Goal: Information Seeking & Learning: Find specific page/section

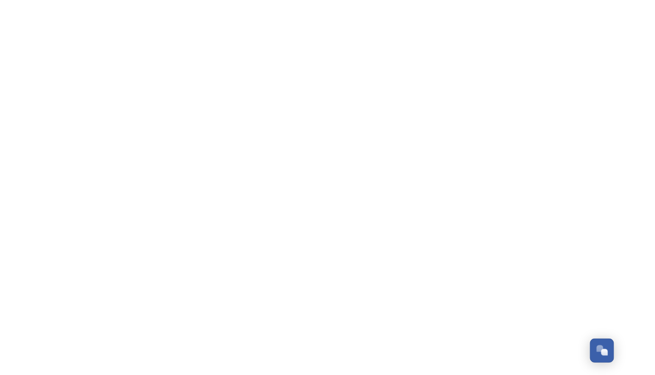
scroll to position [1490, 0]
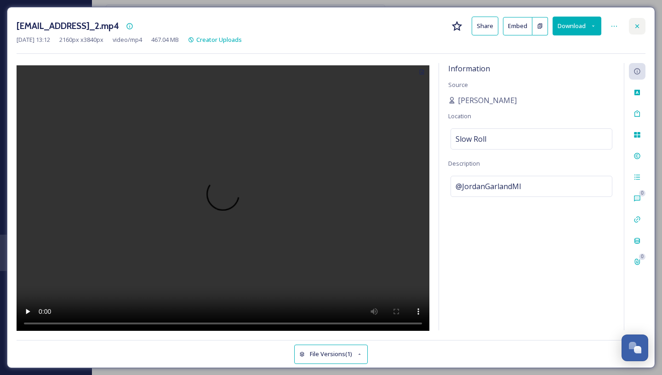
click at [426, 26] on icon at bounding box center [636, 26] width 7 height 7
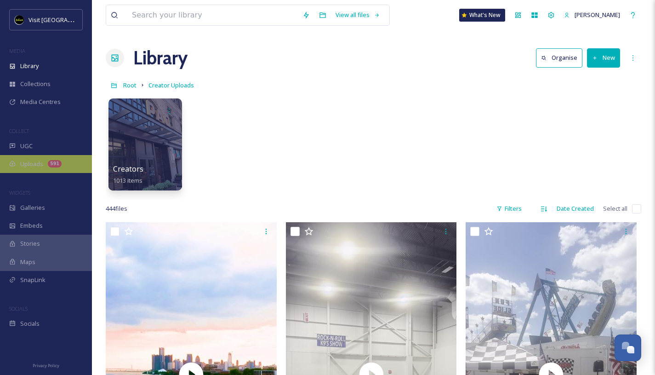
click at [39, 163] on span "Uploads" at bounding box center [31, 163] width 23 height 9
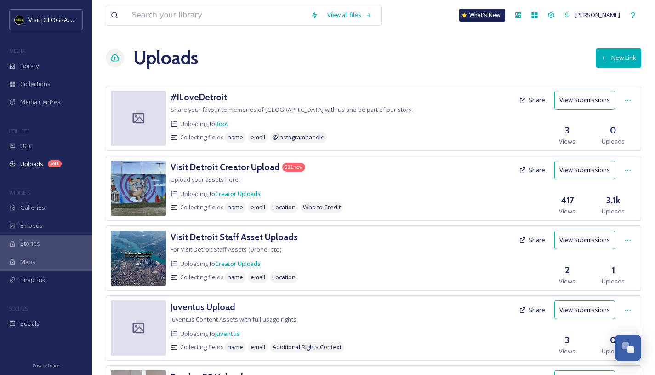
click at [426, 174] on button "View Submissions" at bounding box center [584, 169] width 61 height 19
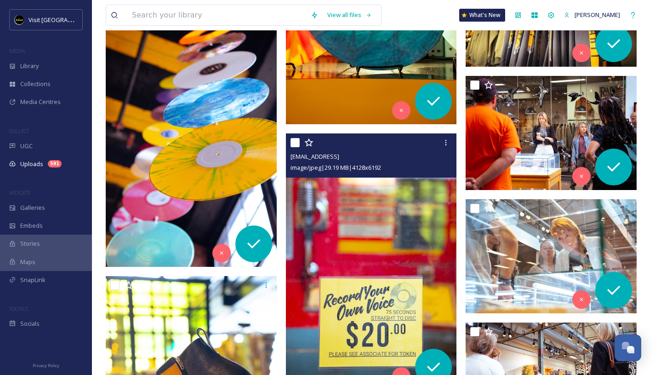
scroll to position [5595, 0]
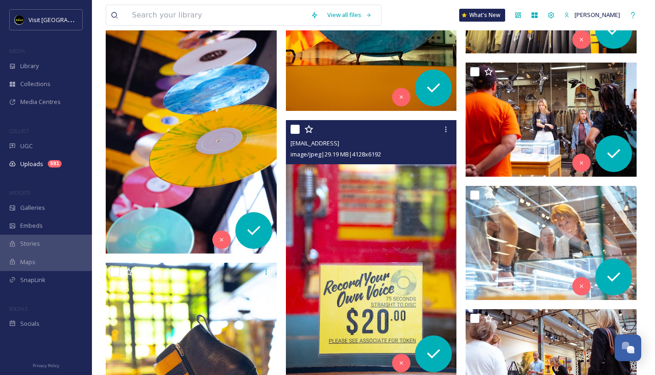
click at [387, 217] on img at bounding box center [371, 248] width 171 height 256
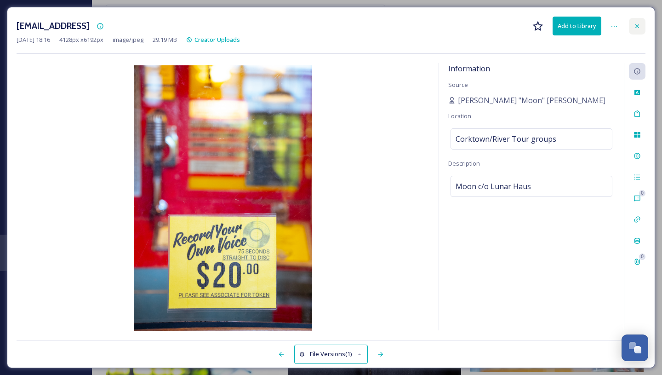
click at [426, 26] on icon at bounding box center [636, 26] width 7 height 7
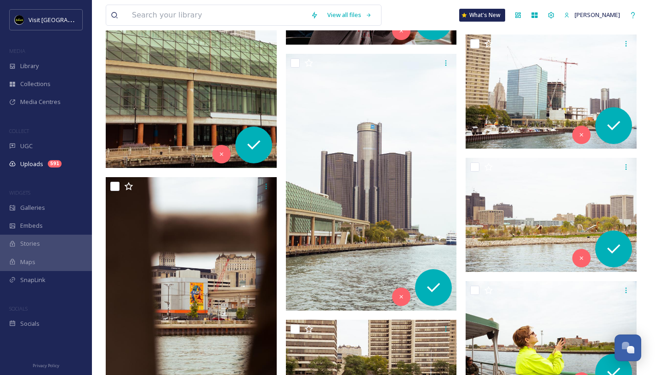
scroll to position [909, 0]
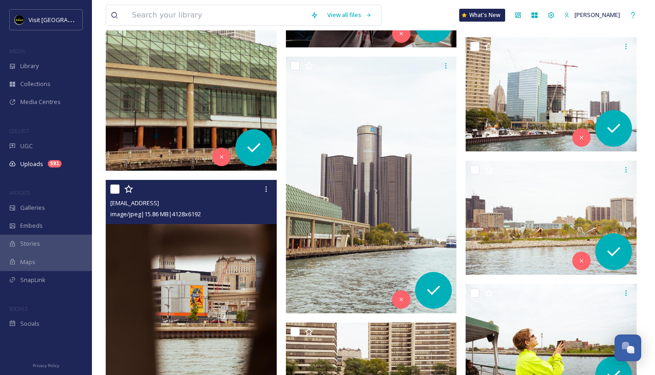
click at [216, 292] on img at bounding box center [191, 308] width 171 height 256
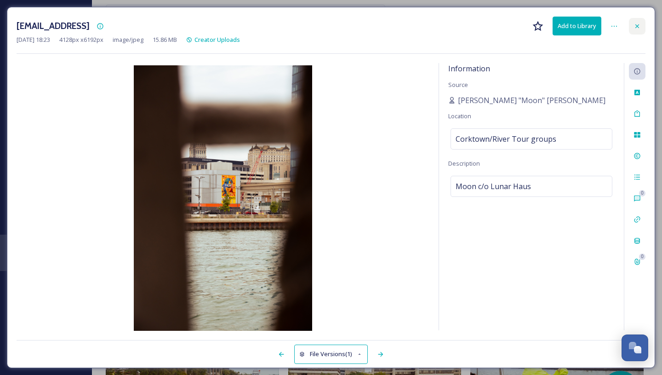
click at [426, 29] on div at bounding box center [637, 26] width 17 height 17
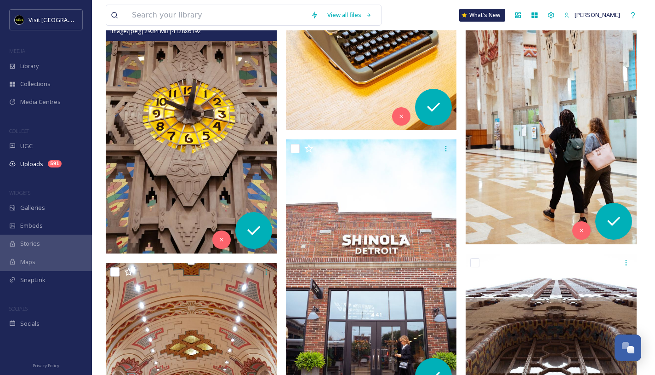
scroll to position [7803, 0]
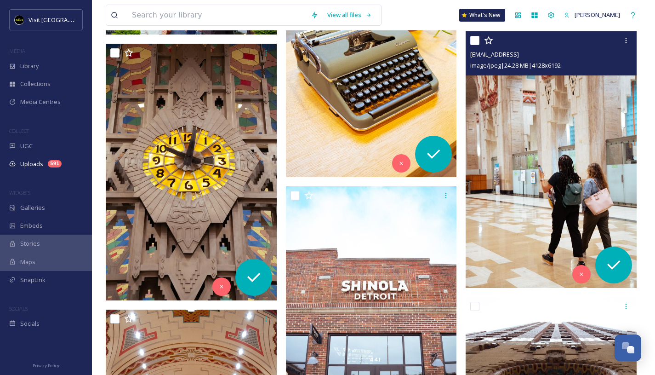
click at [426, 192] on img at bounding box center [551, 159] width 171 height 256
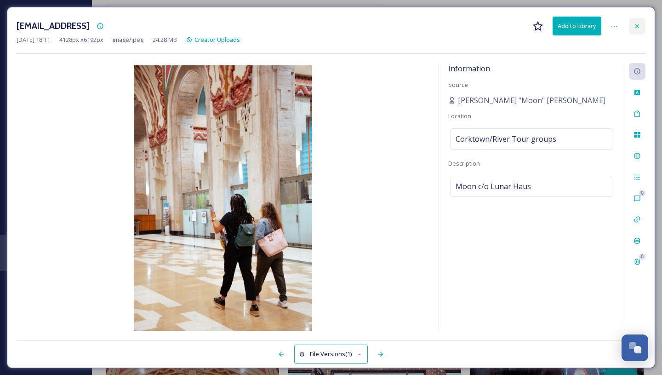
click at [426, 28] on icon at bounding box center [636, 26] width 7 height 7
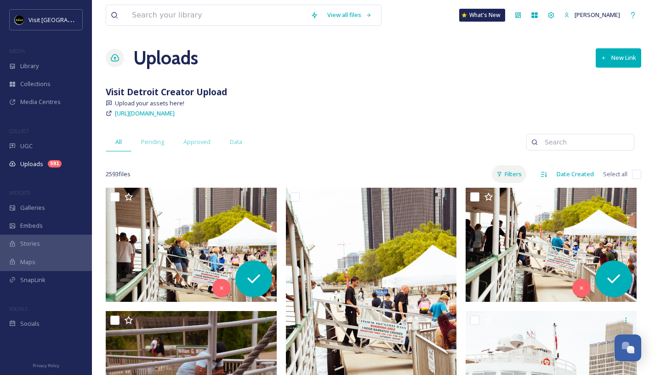
click at [426, 176] on div "Filters" at bounding box center [509, 174] width 34 height 18
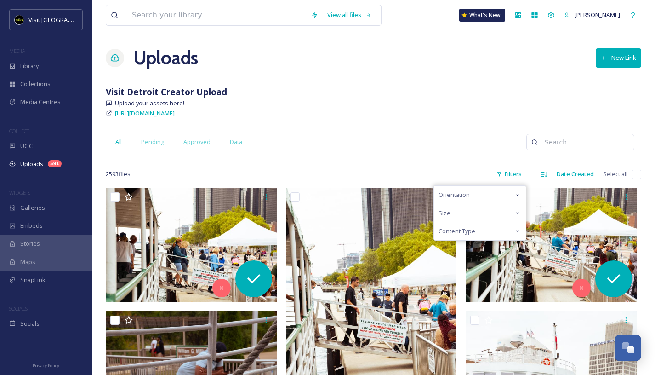
click at [426, 193] on div "Orientation" at bounding box center [480, 195] width 92 height 18
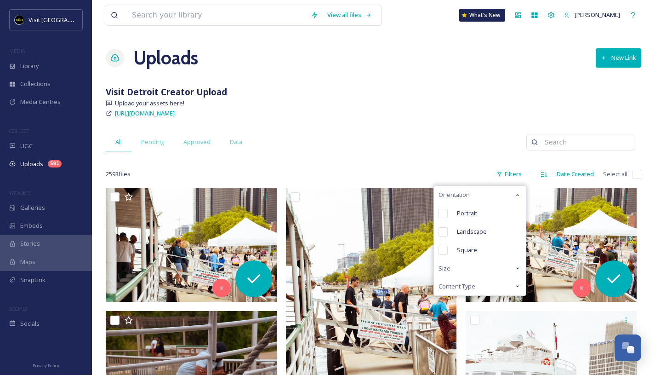
click at [426, 193] on div "Orientation" at bounding box center [480, 195] width 92 height 18
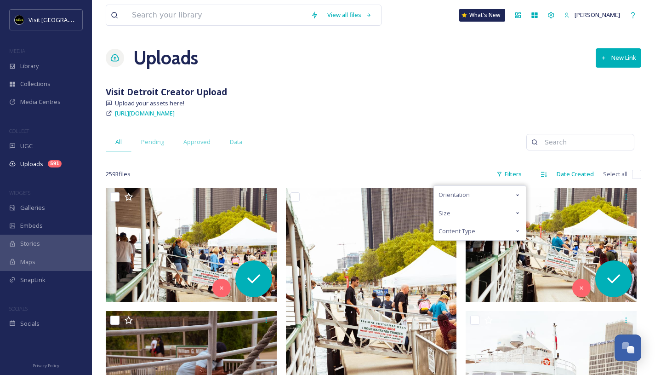
click at [426, 220] on div "Size" at bounding box center [480, 213] width 92 height 18
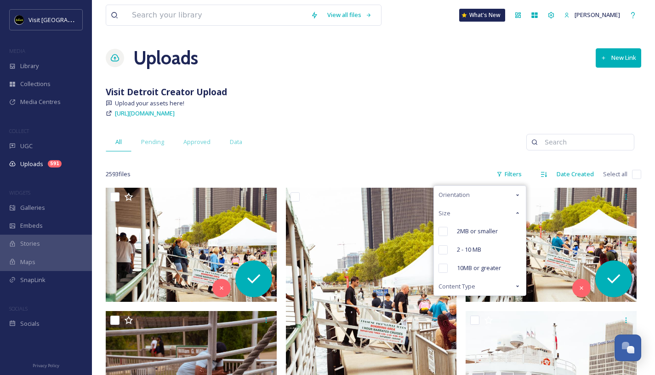
click at [426, 98] on div "Visit Detroit Creator Upload" at bounding box center [373, 91] width 535 height 13
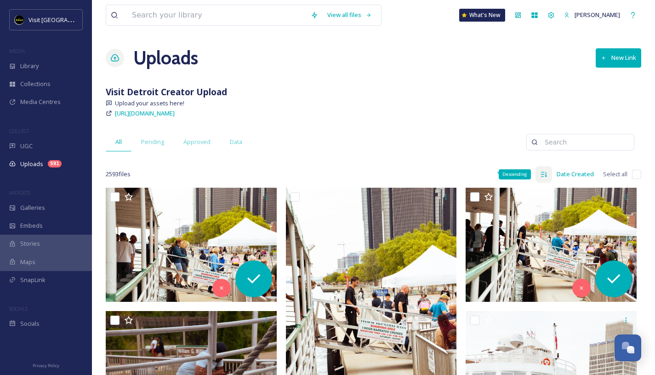
click at [426, 175] on icon at bounding box center [544, 173] width 6 height 5
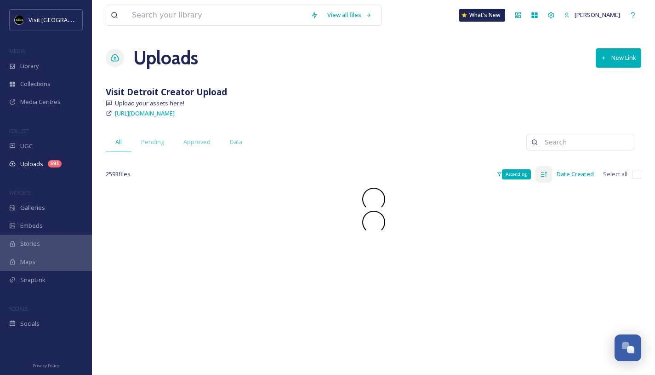
click at [426, 175] on icon at bounding box center [544, 173] width 6 height 5
click at [426, 176] on div "Filters" at bounding box center [509, 174] width 34 height 18
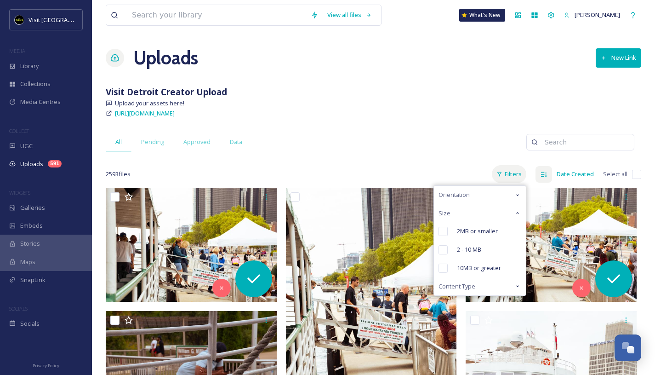
click at [426, 172] on div "Filters" at bounding box center [509, 174] width 34 height 18
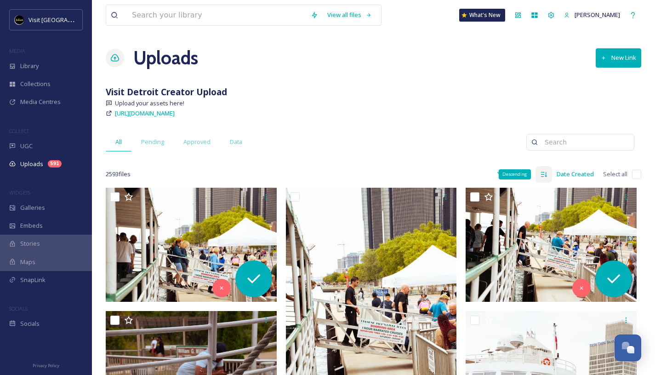
click at [426, 174] on icon at bounding box center [543, 174] width 7 height 7
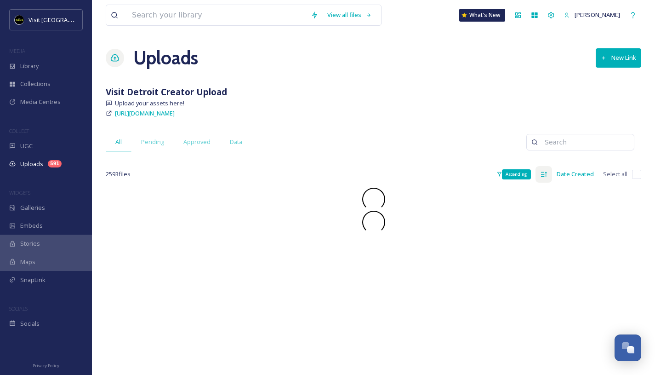
click at [426, 174] on icon at bounding box center [543, 174] width 7 height 7
click at [426, 168] on div "Filters" at bounding box center [509, 174] width 34 height 18
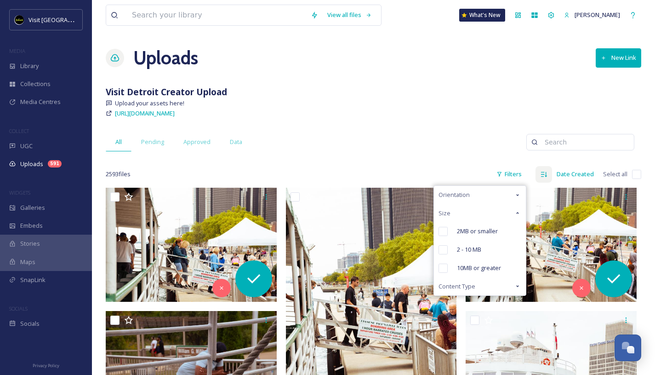
click at [426, 198] on div "Orientation" at bounding box center [480, 195] width 92 height 18
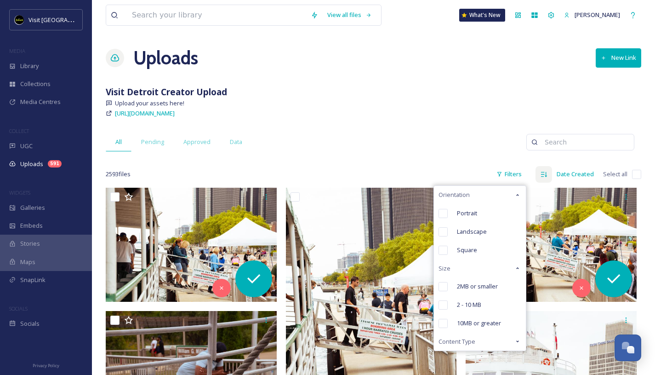
click at [426, 313] on span "Content Type" at bounding box center [456, 341] width 37 height 9
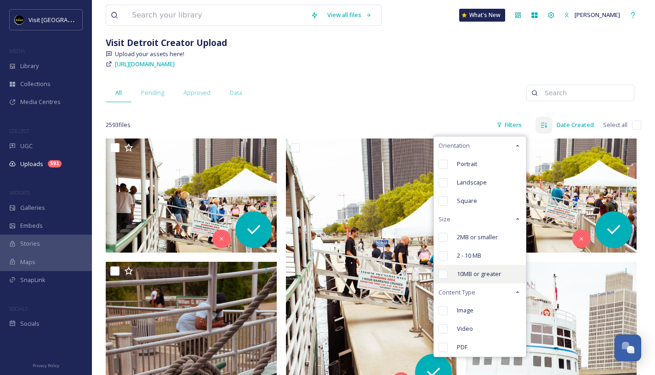
scroll to position [54, 0]
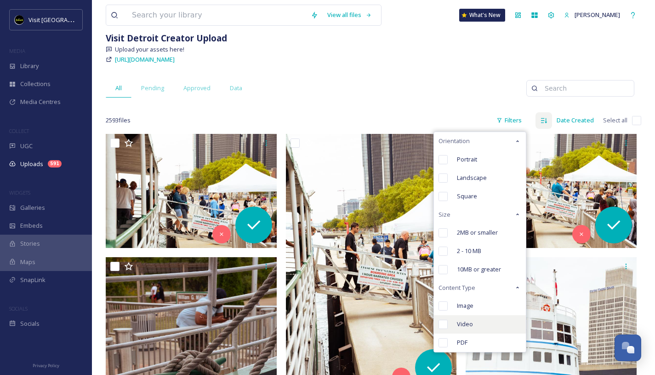
click at [426, 313] on div "Video" at bounding box center [480, 324] width 92 height 18
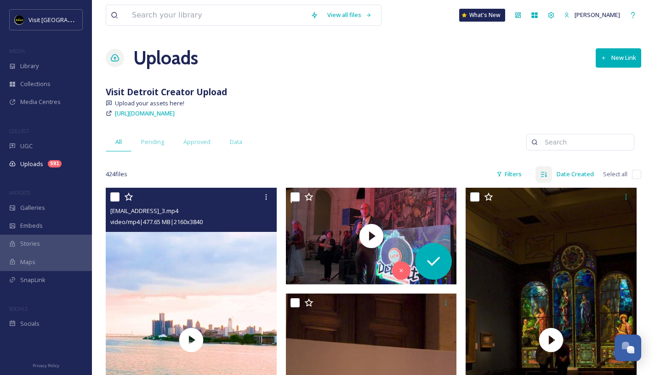
click at [212, 227] on div "[EMAIL_ADDRESS]_3.mp4 video/mp4 | 477.65 MB | 2160 x 3840" at bounding box center [191, 210] width 171 height 44
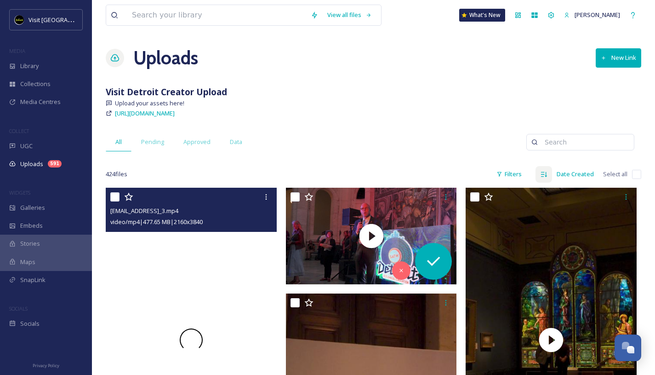
drag, startPoint x: 212, startPoint y: 233, endPoint x: 211, endPoint y: 244, distance: 11.5
click at [211, 244] on div at bounding box center [191, 340] width 171 height 304
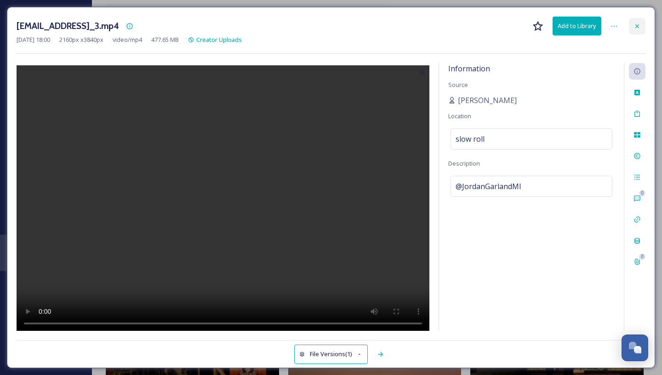
click at [426, 24] on icon at bounding box center [636, 26] width 7 height 7
